Goal: Information Seeking & Learning: Learn about a topic

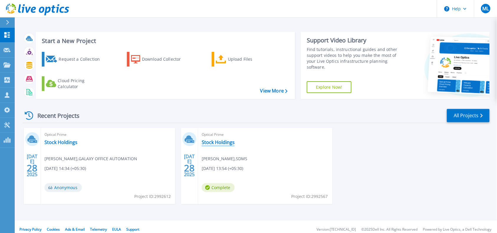
click at [224, 140] on link "Stock Holdings" at bounding box center [218, 142] width 33 height 6
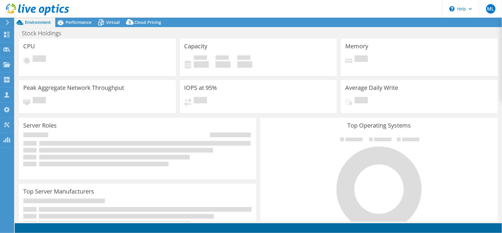
select select "[GEOGRAPHIC_DATA]"
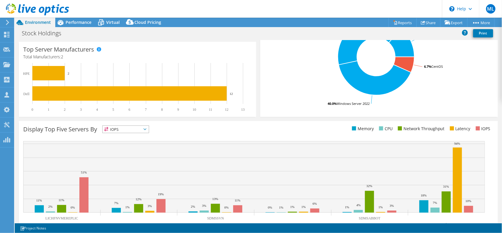
scroll to position [159, 0]
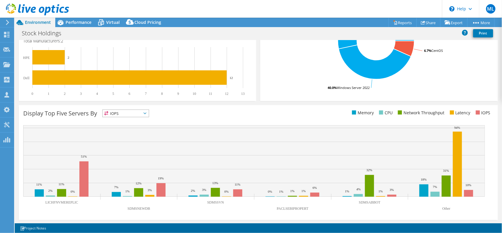
click at [143, 113] on span "IOPS" at bounding box center [126, 113] width 46 height 7
click at [119, 136] on li "CPU" at bounding box center [126, 137] width 46 height 8
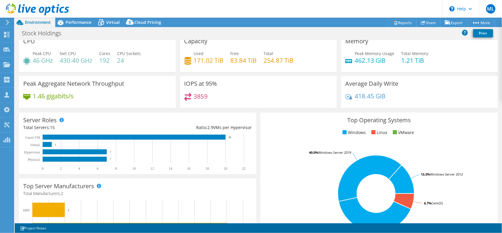
scroll to position [0, 0]
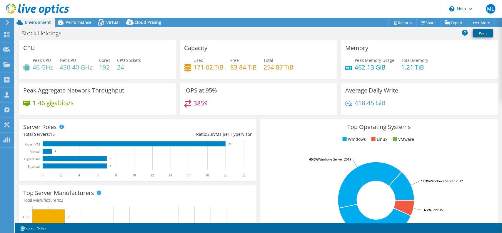
click at [481, 33] on link "Print" at bounding box center [483, 33] width 20 height 8
click at [71, 23] on span "Performance" at bounding box center [79, 22] width 26 height 6
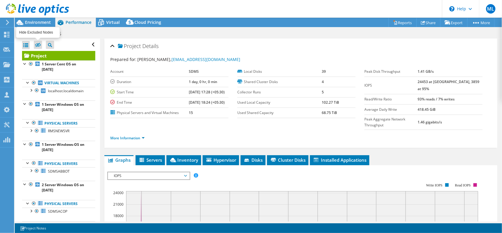
click at [35, 44] on icon at bounding box center [38, 45] width 6 height 4
click at [0, 0] on input "checkbox" at bounding box center [0, 0] width 0 height 0
click at [35, 44] on icon at bounding box center [38, 45] width 6 height 4
click at [0, 0] on input "checkbox" at bounding box center [0, 0] width 0 height 0
click at [24, 46] on div at bounding box center [26, 45] width 8 height 8
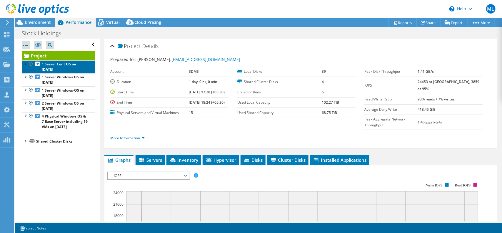
click at [66, 66] on link "1 Server Cent OS on [DATE]" at bounding box center [58, 66] width 73 height 13
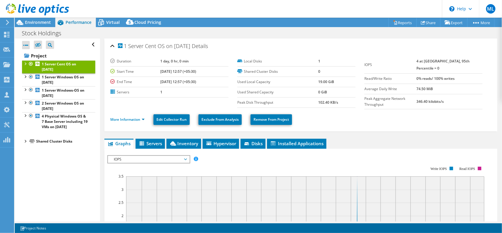
click at [165, 157] on span "IOPS" at bounding box center [149, 159] width 76 height 7
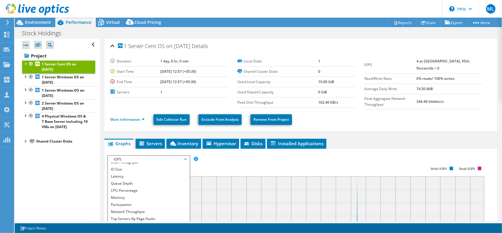
scroll to position [21, 0]
click at [134, 179] on li "CPU Percentage" at bounding box center [148, 180] width 81 height 7
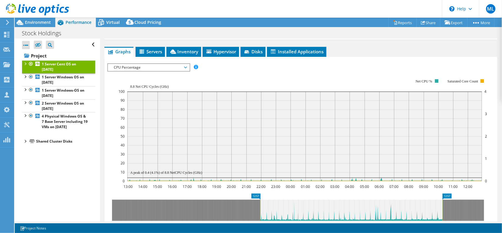
scroll to position [98, 0]
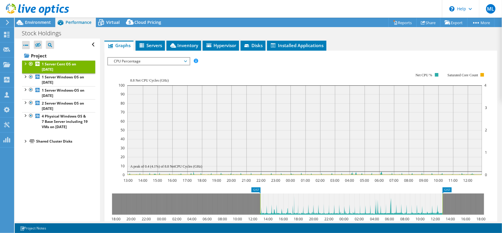
click at [150, 169] on rect at bounding box center [304, 129] width 355 height 89
click at [62, 83] on b "1 Server Windows OS on [DATE]" at bounding box center [63, 79] width 42 height 10
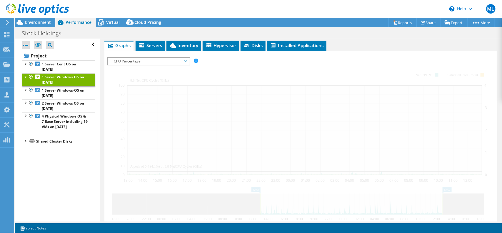
scroll to position [99, 0]
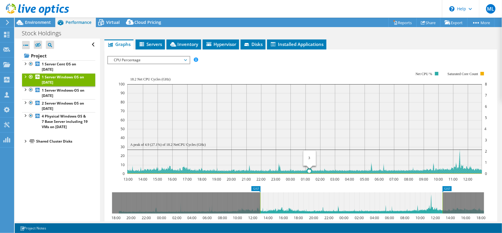
click at [310, 171] on icon at bounding box center [208, 161] width 710 height 24
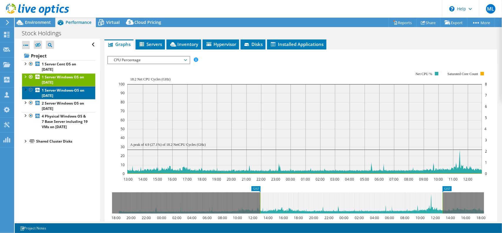
click at [62, 93] on b "1 Server Windows-OS on [DATE]" at bounding box center [63, 93] width 43 height 10
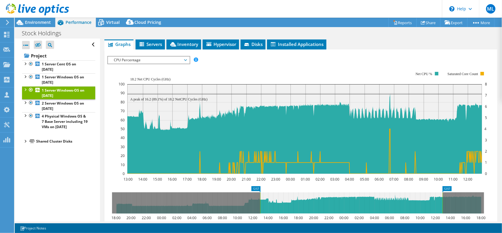
scroll to position [0, 0]
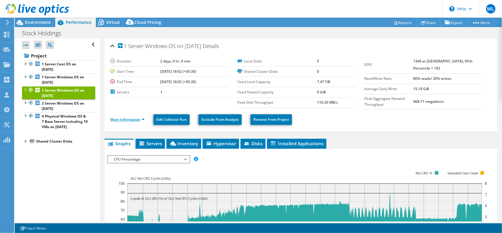
click at [140, 119] on link "More Information" at bounding box center [127, 119] width 34 height 5
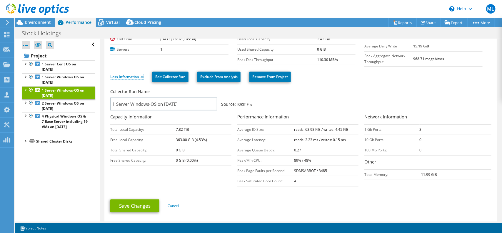
scroll to position [43, 0]
click at [139, 75] on link "Less Information" at bounding box center [126, 76] width 33 height 5
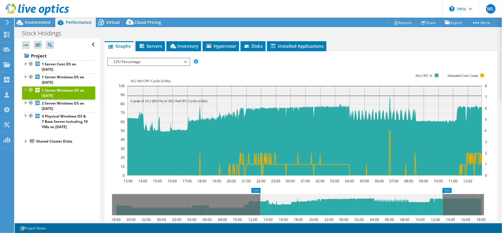
scroll to position [98, 0]
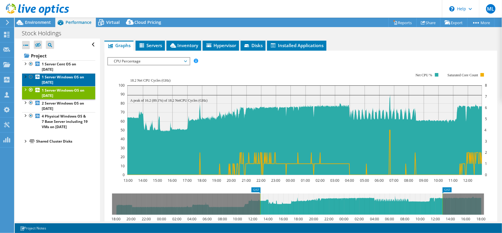
click at [54, 82] on b "1 Server Windows OS on [DATE]" at bounding box center [63, 79] width 42 height 10
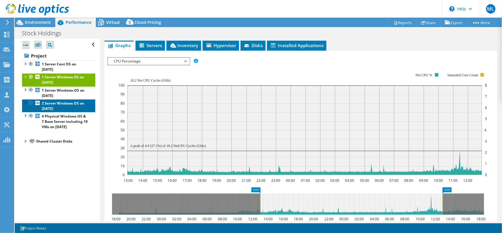
click at [57, 104] on b "2 Server Windows OS on [DATE]" at bounding box center [63, 106] width 42 height 10
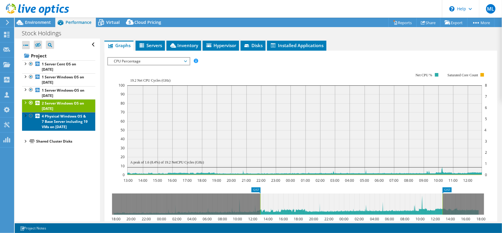
click at [51, 116] on b "4 Physical Windows OS & 7 Base Server including 19 VMs on [DATE]" at bounding box center [65, 122] width 46 height 16
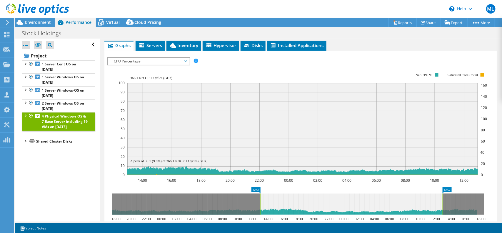
click at [24, 115] on div at bounding box center [25, 115] width 6 height 6
click at [57, 144] on link "Physical Servers" at bounding box center [58, 141] width 73 height 8
click at [29, 142] on div at bounding box center [28, 140] width 6 height 6
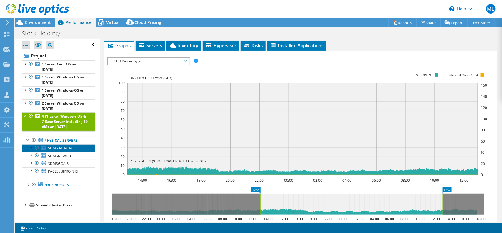
click at [56, 150] on span "SDMS-MHADA" at bounding box center [60, 147] width 24 height 5
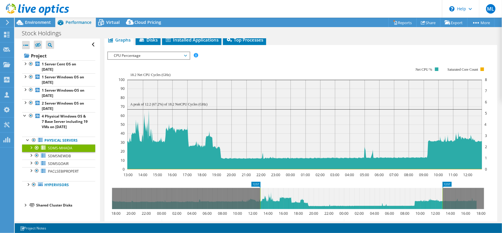
scroll to position [86, 0]
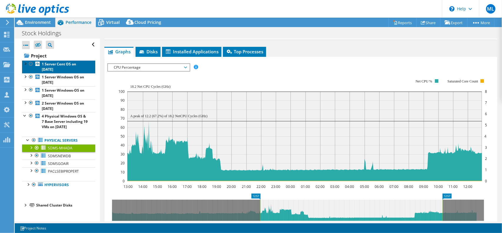
click at [47, 65] on b "1 Server Cent OS on [DATE]" at bounding box center [59, 66] width 34 height 10
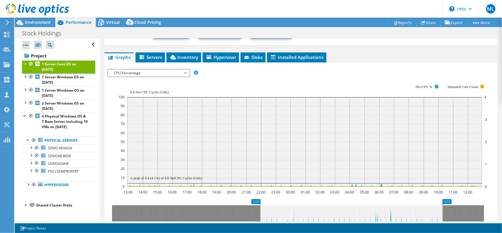
scroll to position [97, 0]
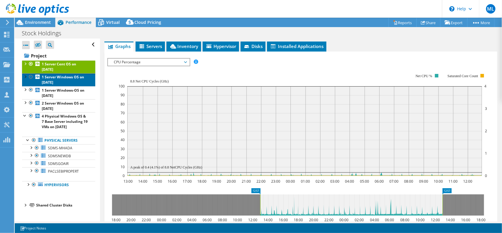
click at [51, 80] on b "1 Server Windows OS on [DATE]" at bounding box center [63, 79] width 42 height 10
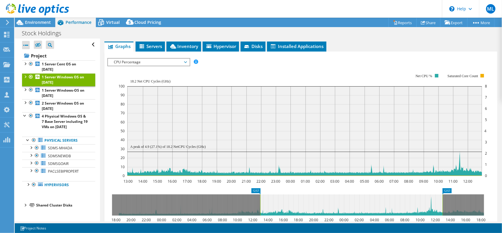
scroll to position [98, 0]
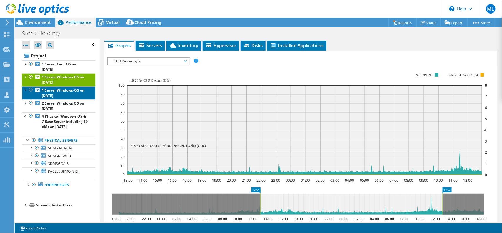
click at [52, 88] on b "1 Server Windows-OS on [DATE]" at bounding box center [63, 93] width 43 height 10
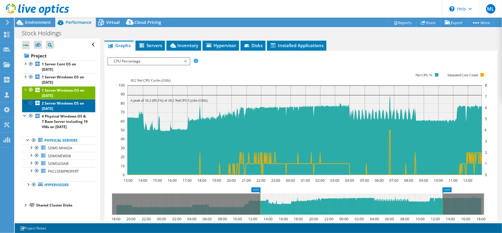
click at [52, 102] on b "2 Server Windows OS on [DATE]" at bounding box center [63, 106] width 42 height 10
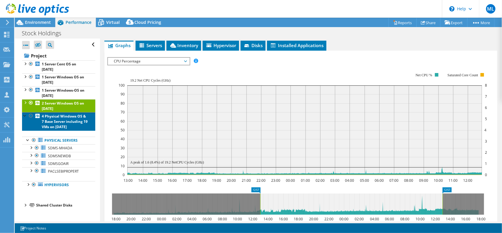
click at [52, 123] on b "4 Physical Windows OS & 7 Base Server including 19 VMs on [DATE]" at bounding box center [65, 122] width 46 height 16
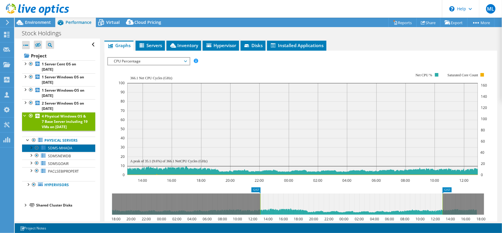
click at [57, 150] on span "SDMS-MHADA" at bounding box center [60, 147] width 24 height 5
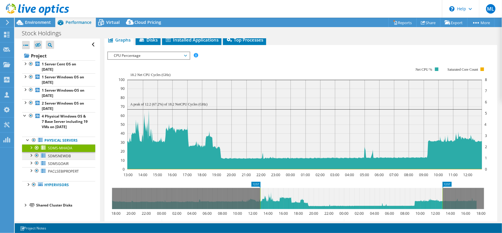
scroll to position [86, 0]
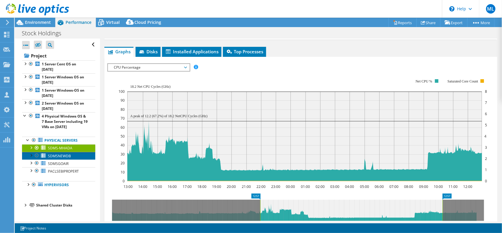
click at [57, 158] on span "SDMSNEWDB" at bounding box center [59, 155] width 23 height 5
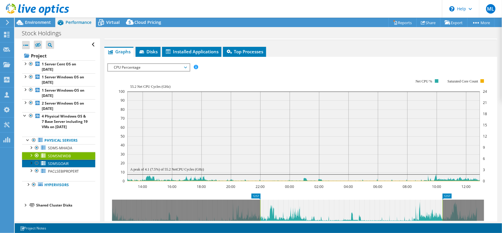
click at [58, 166] on span "SDMSGOAIR" at bounding box center [58, 163] width 21 height 5
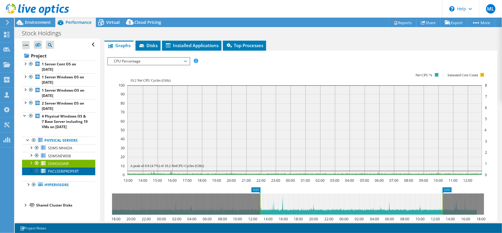
click at [56, 174] on span "PACLSEBIPROPERT" at bounding box center [63, 171] width 31 height 5
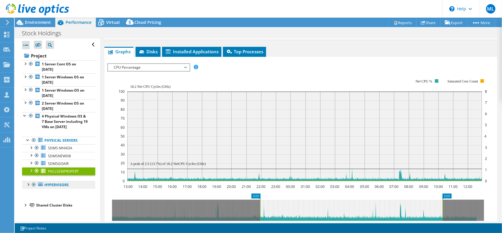
click at [52, 189] on link "Hypervisors" at bounding box center [58, 185] width 73 height 8
click at [55, 189] on link "Hypervisors" at bounding box center [58, 185] width 73 height 8
click at [27, 142] on div at bounding box center [28, 140] width 6 height 6
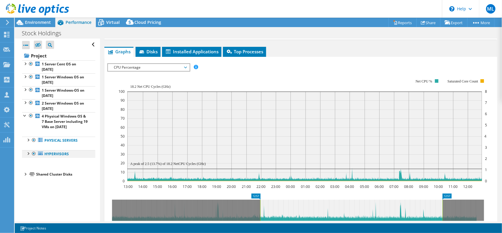
click at [28, 156] on div at bounding box center [28, 153] width 6 height 6
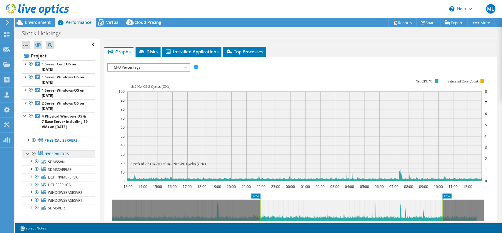
click at [46, 158] on link "Hypervisors" at bounding box center [58, 154] width 73 height 8
click at [26, 156] on div at bounding box center [28, 153] width 6 height 6
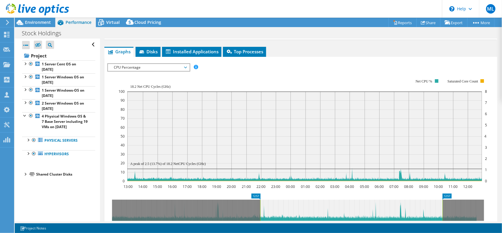
click at [24, 177] on div at bounding box center [25, 174] width 6 height 6
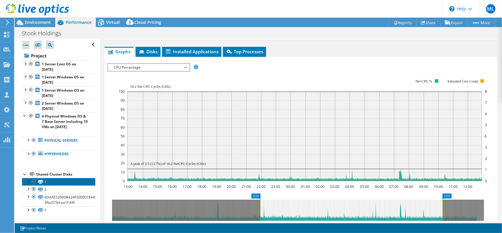
click at [49, 185] on link "1" at bounding box center [58, 182] width 73 height 8
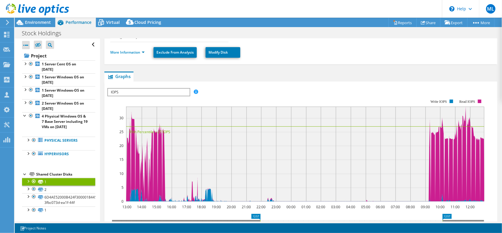
scroll to position [118, 0]
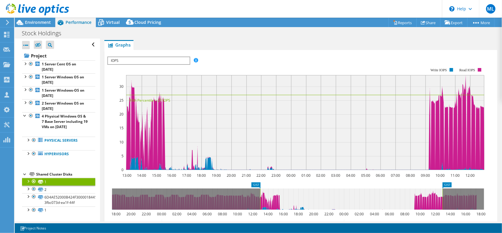
click at [24, 177] on div at bounding box center [25, 174] width 6 height 6
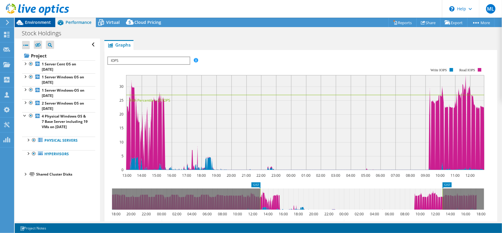
click at [30, 23] on span "Environment" at bounding box center [38, 22] width 26 height 6
